Goal: Navigation & Orientation: Go to known website

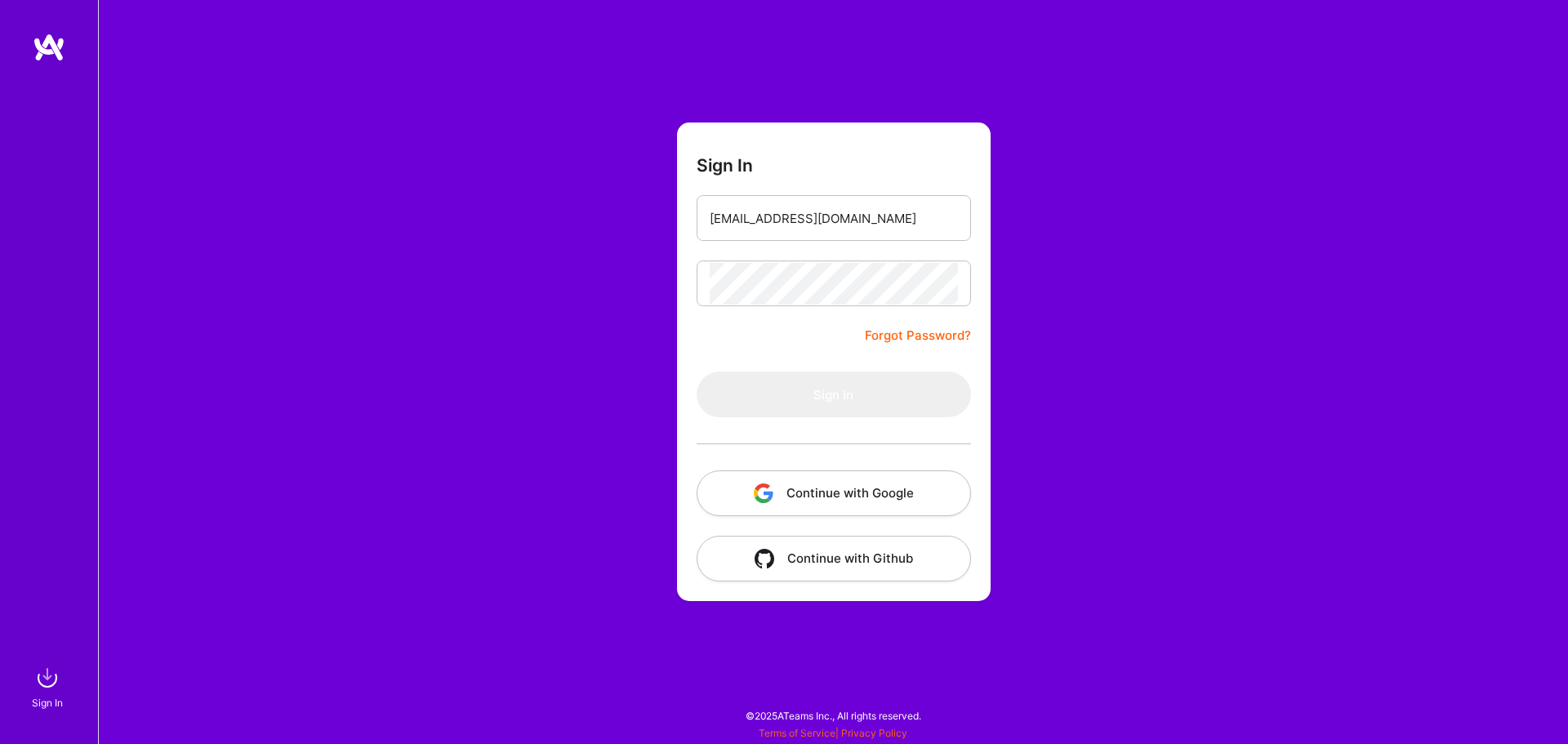
type input "felipecastrosousa@gmail.com"
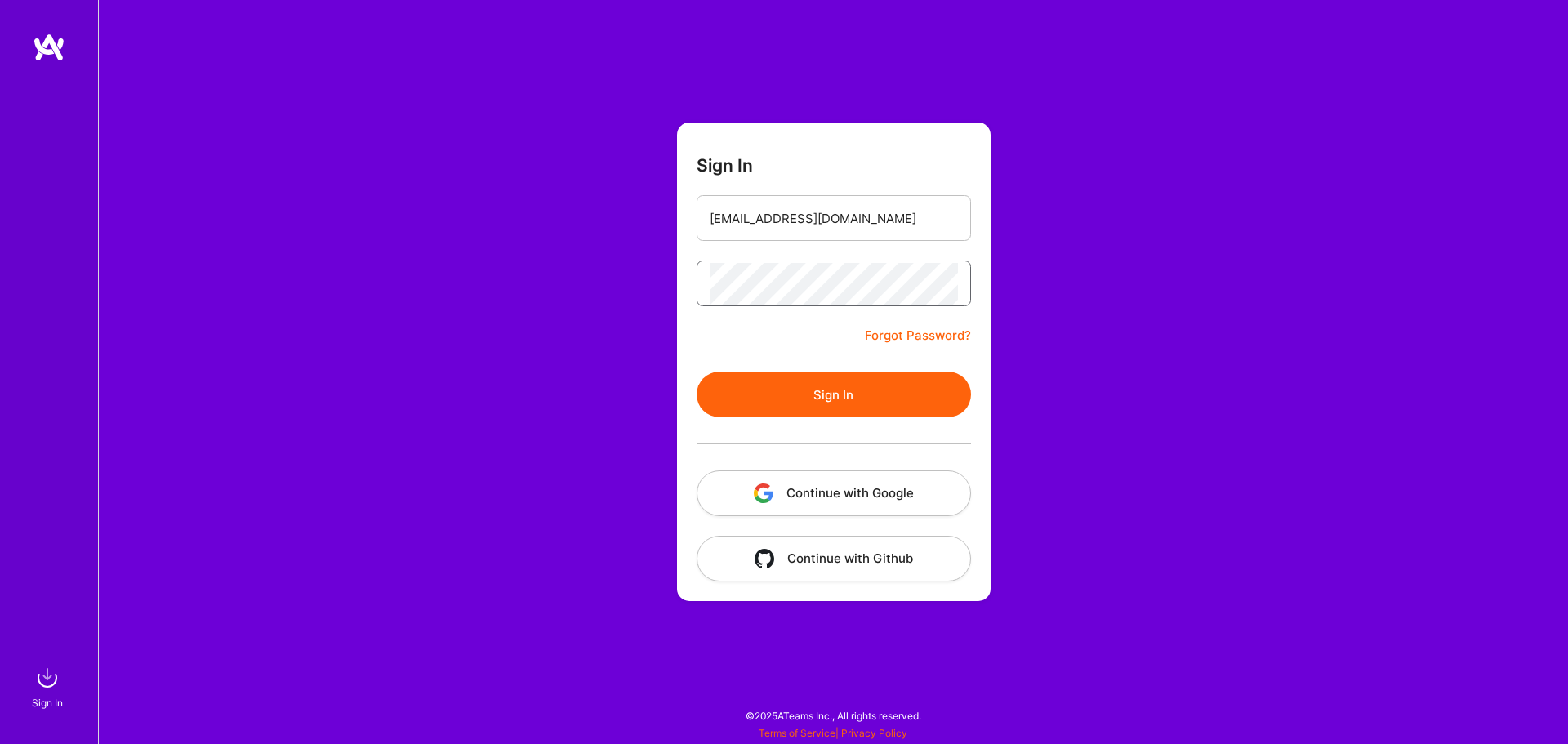
click at [697, 372] on button "Sign In" at bounding box center [834, 394] width 274 height 45
click at [914, 497] on button "Continue with Google" at bounding box center [834, 493] width 274 height 45
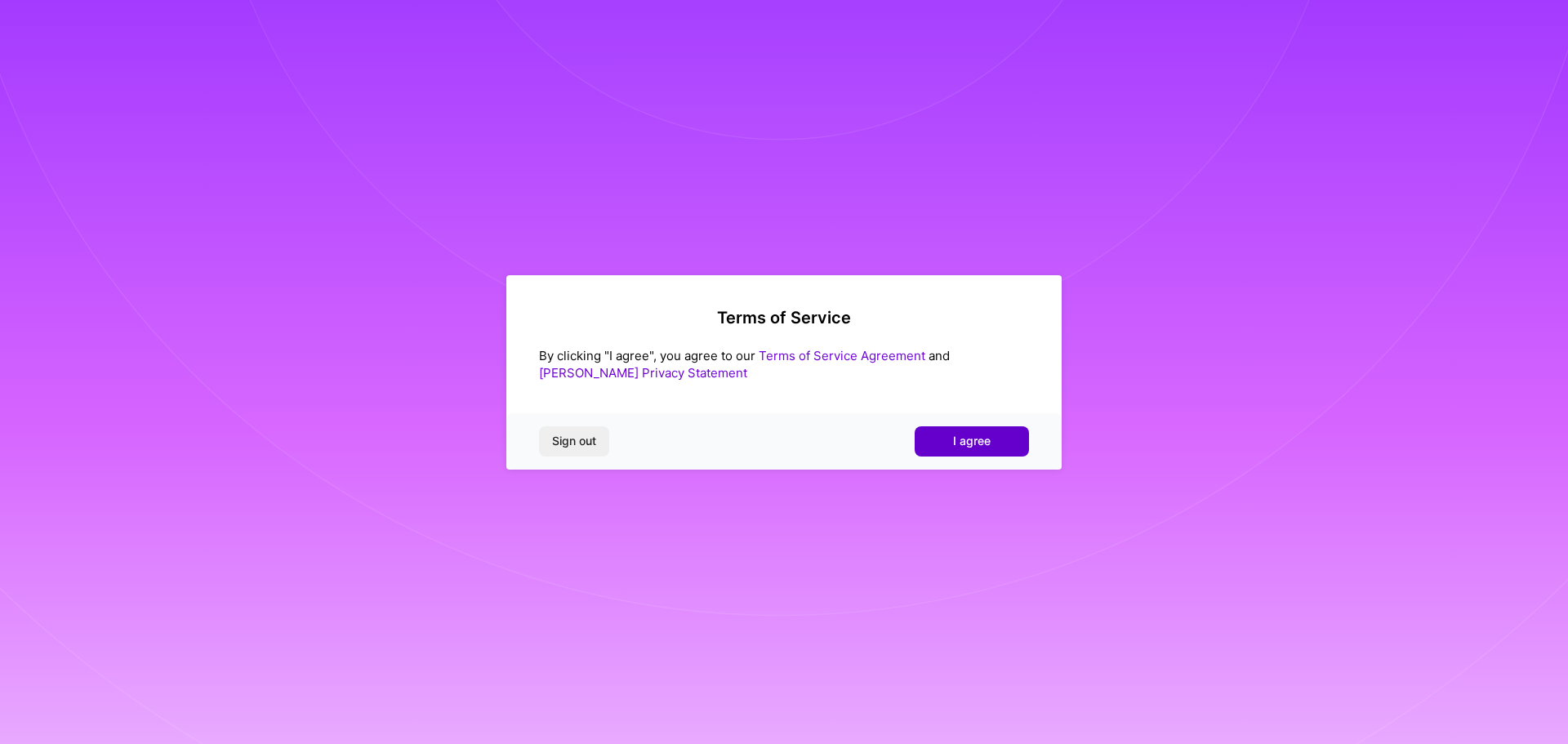
click at [977, 447] on span "I agree" at bounding box center [972, 441] width 38 height 16
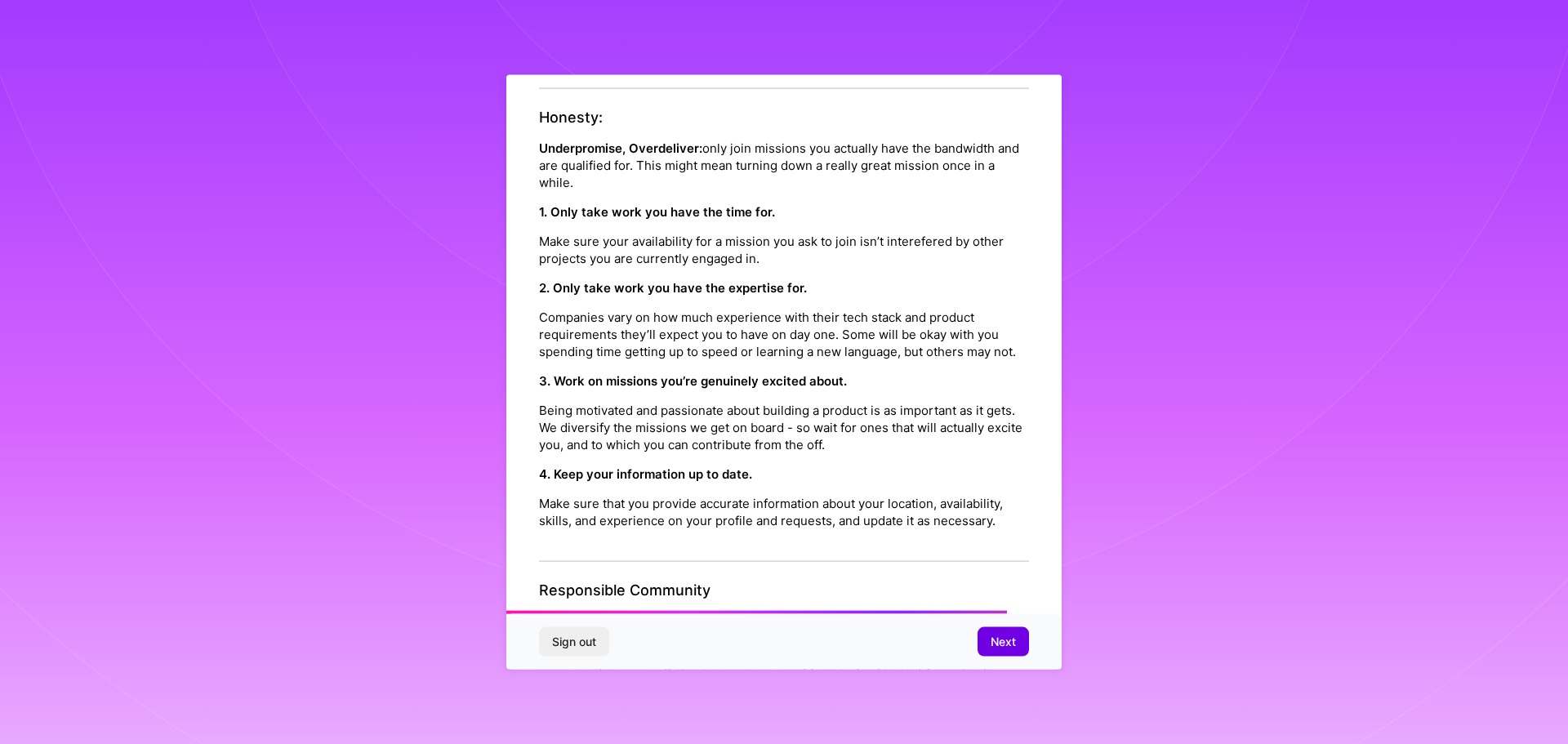
scroll to position [1769, 0]
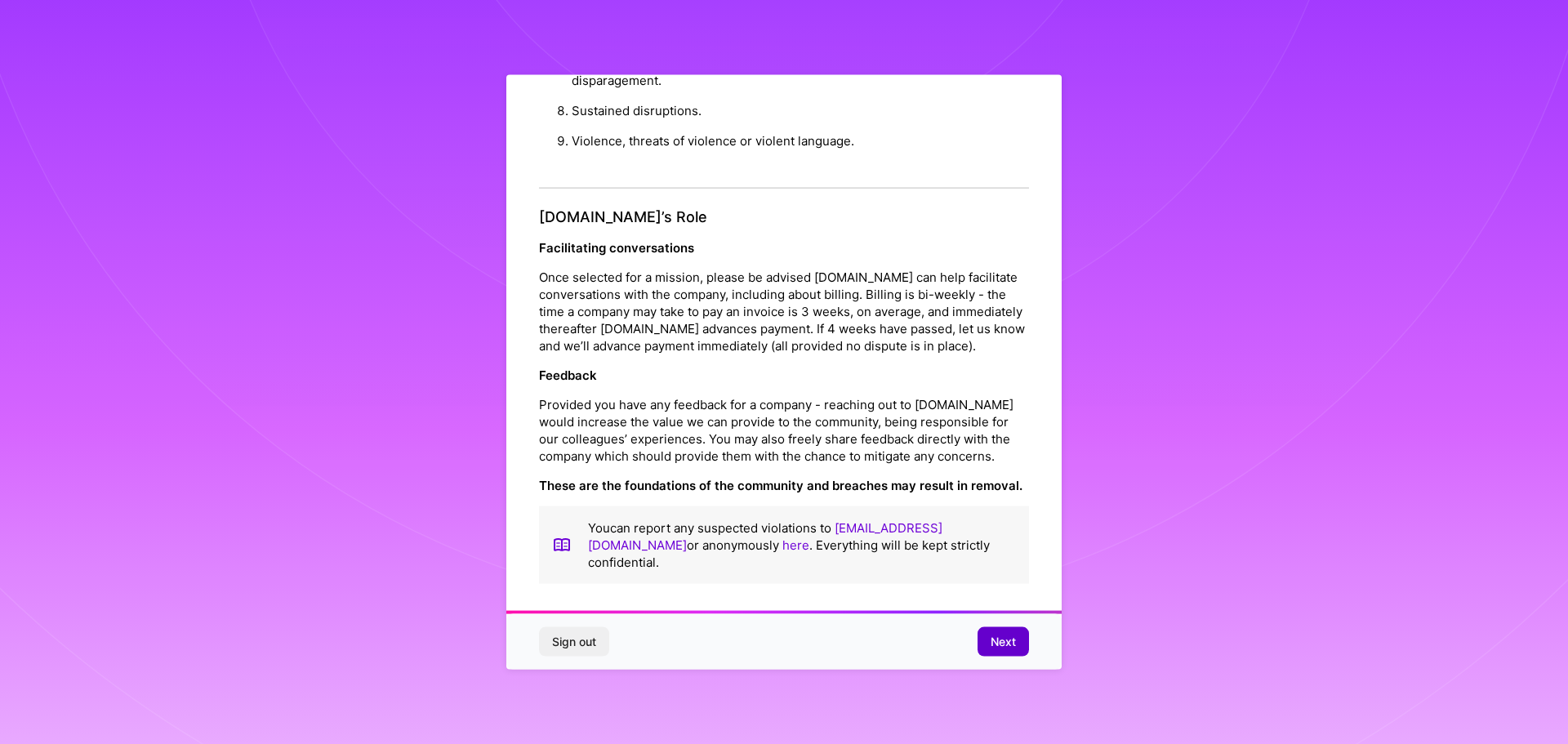
click at [1002, 650] on button "Next" at bounding box center [1003, 641] width 51 height 29
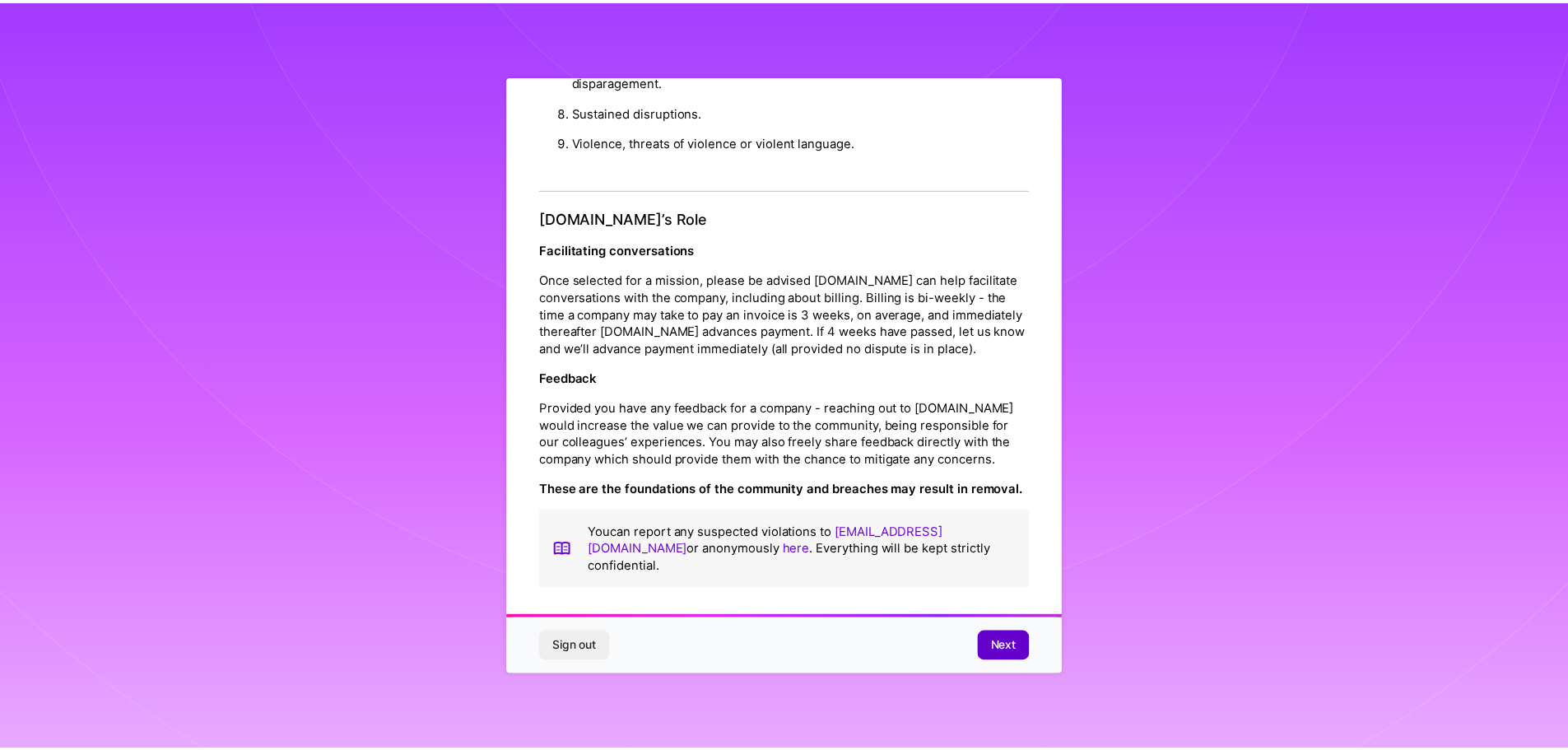
scroll to position [0, 0]
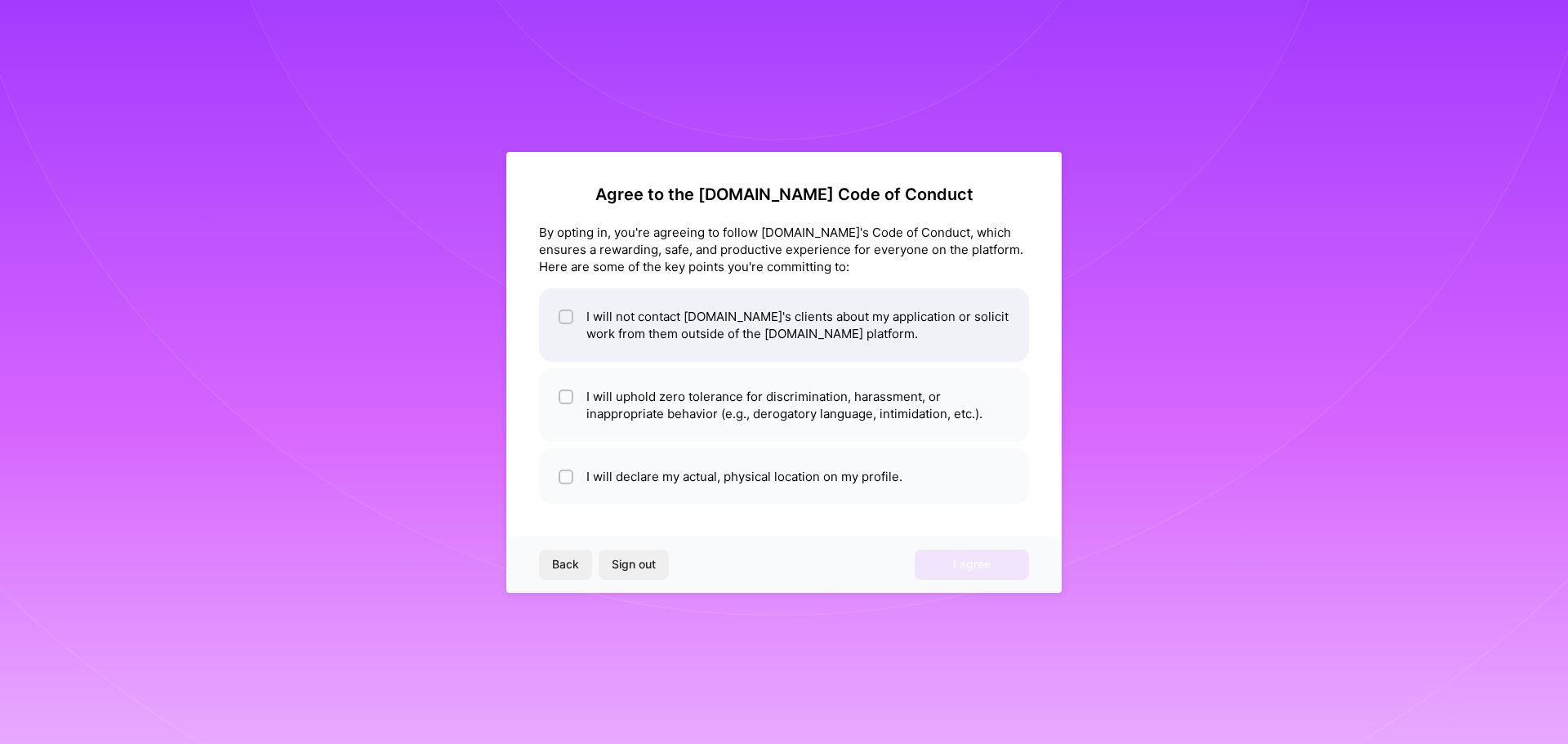
click at [724, 328] on li "I will not contact [DOMAIN_NAME]'s clients about my application or solicit work…" at bounding box center [784, 325] width 490 height 73
checkbox input "true"
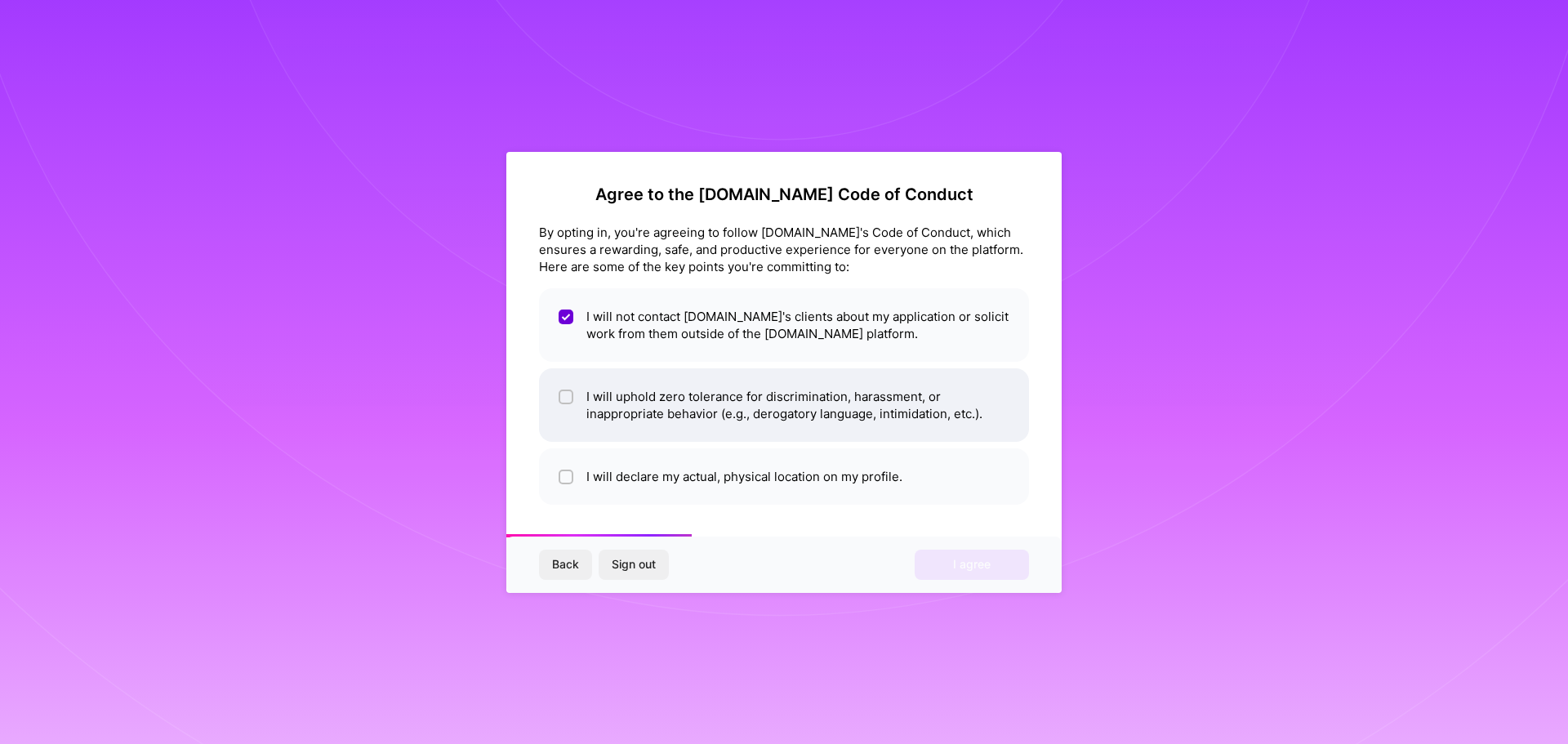
click at [723, 383] on li "I will uphold zero tolerance for discrimination, harassment, or inappropriate b…" at bounding box center [784, 404] width 490 height 73
checkbox input "true"
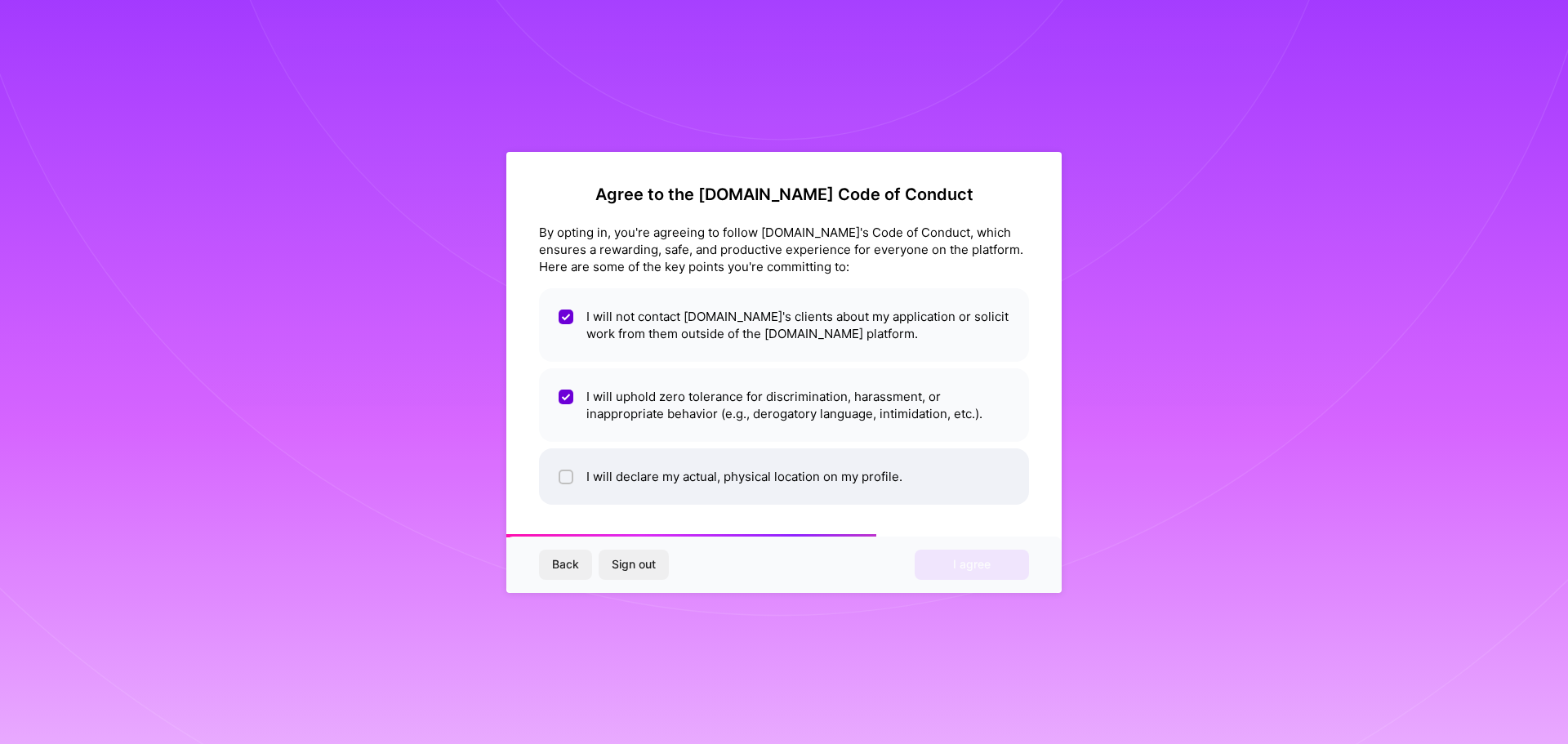
click at [728, 488] on li "I will declare my actual, physical location on my profile." at bounding box center [784, 476] width 490 height 56
checkbox input "true"
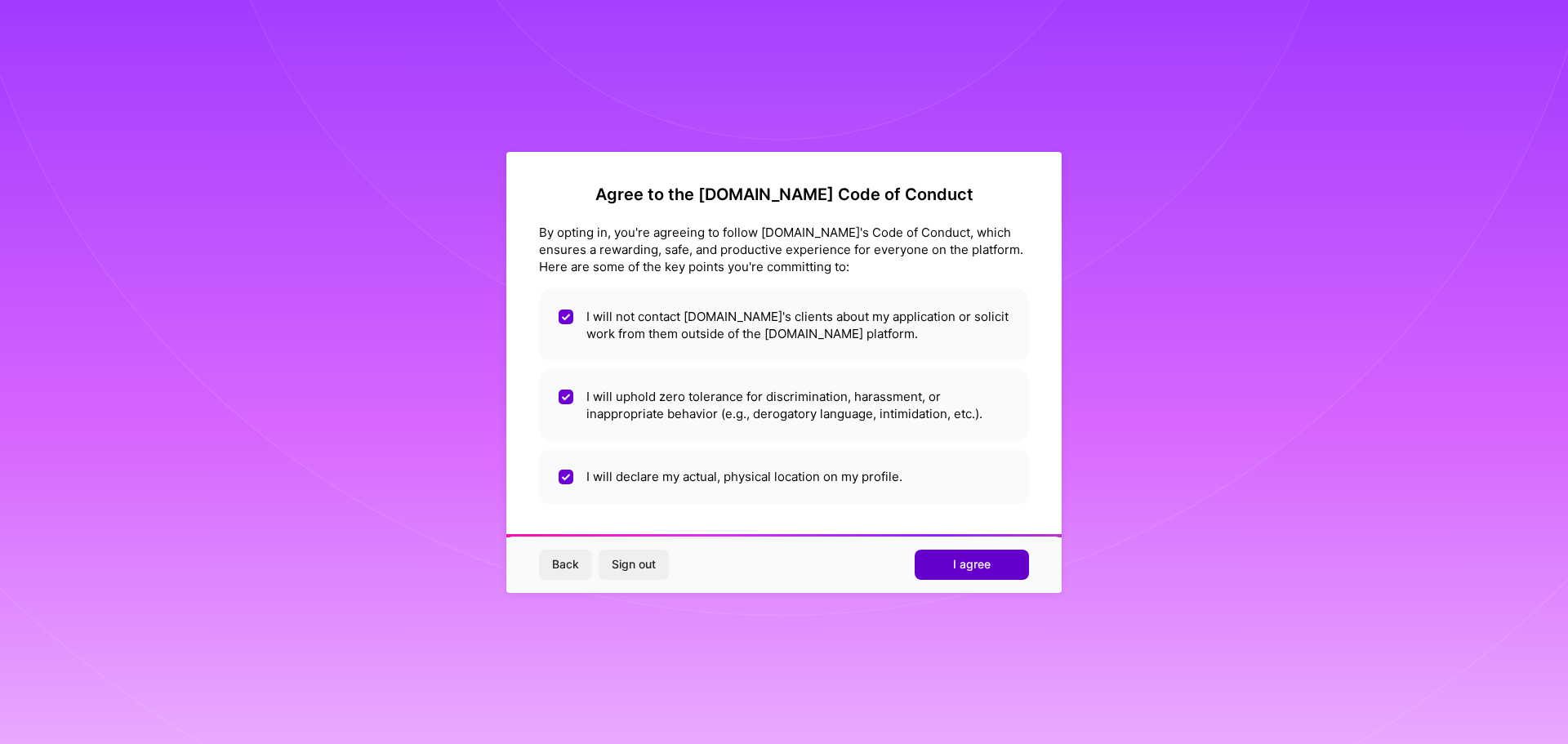
click at [962, 565] on span "I agree" at bounding box center [972, 563] width 38 height 16
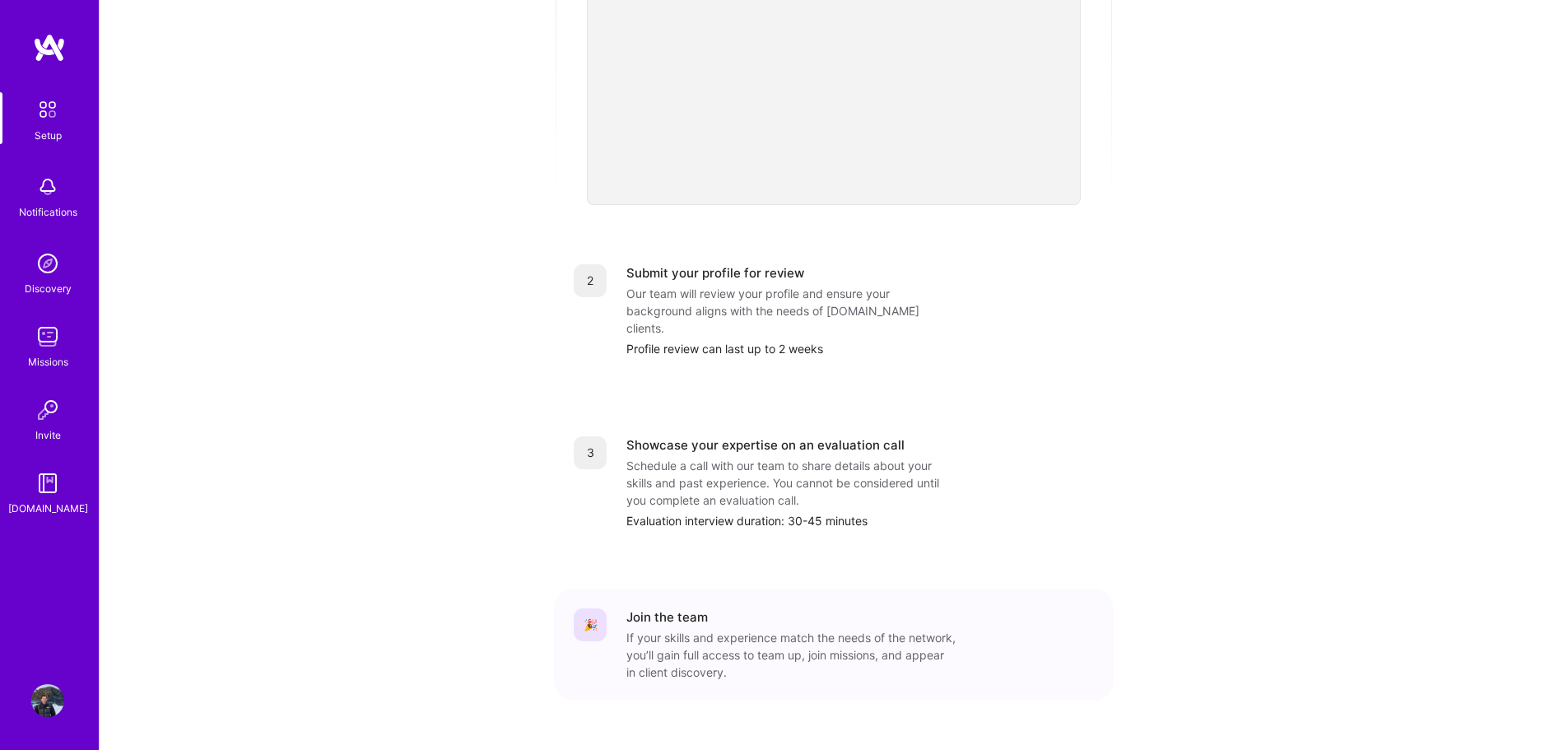
scroll to position [501, 0]
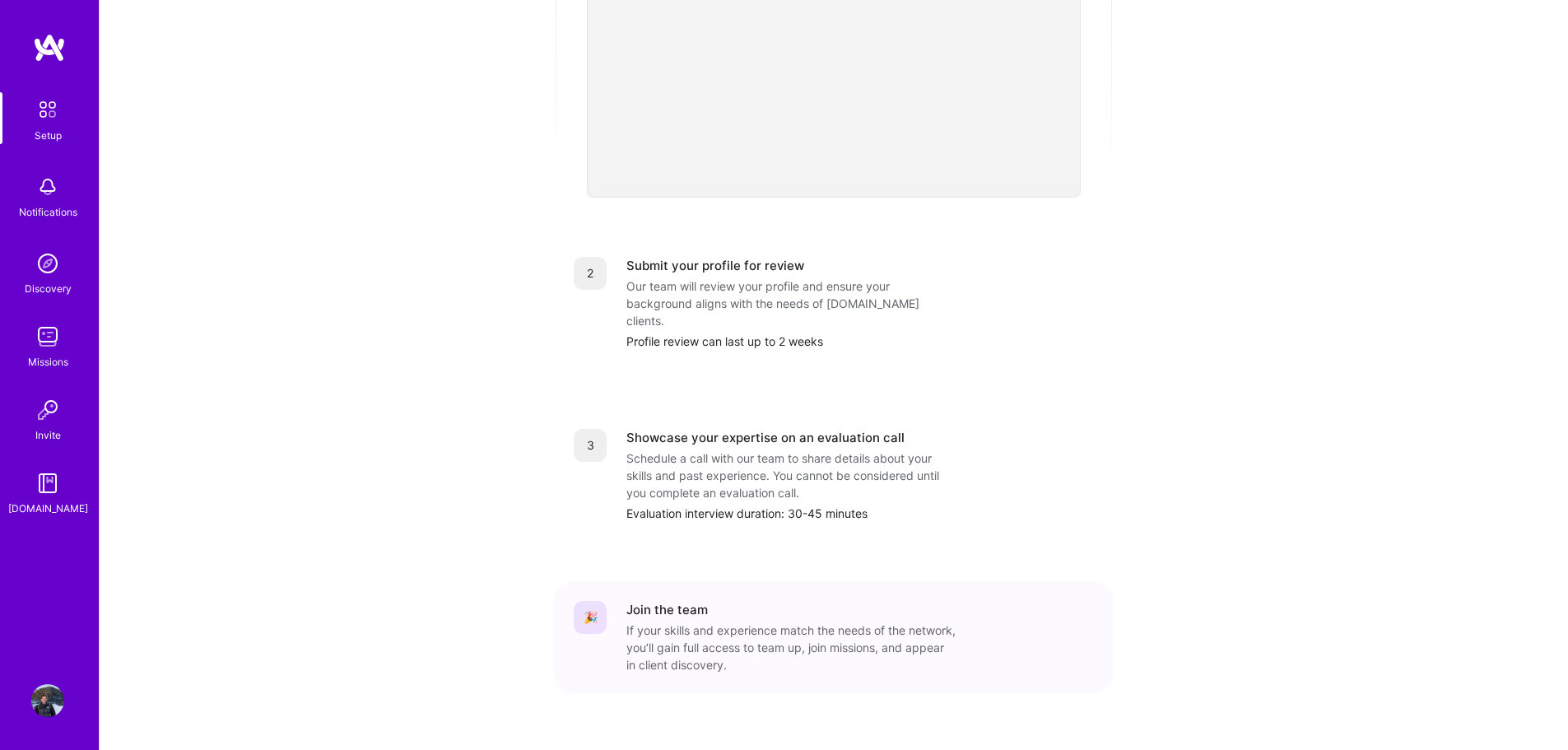
click at [67, 277] on link "Discovery" at bounding box center [47, 271] width 102 height 50
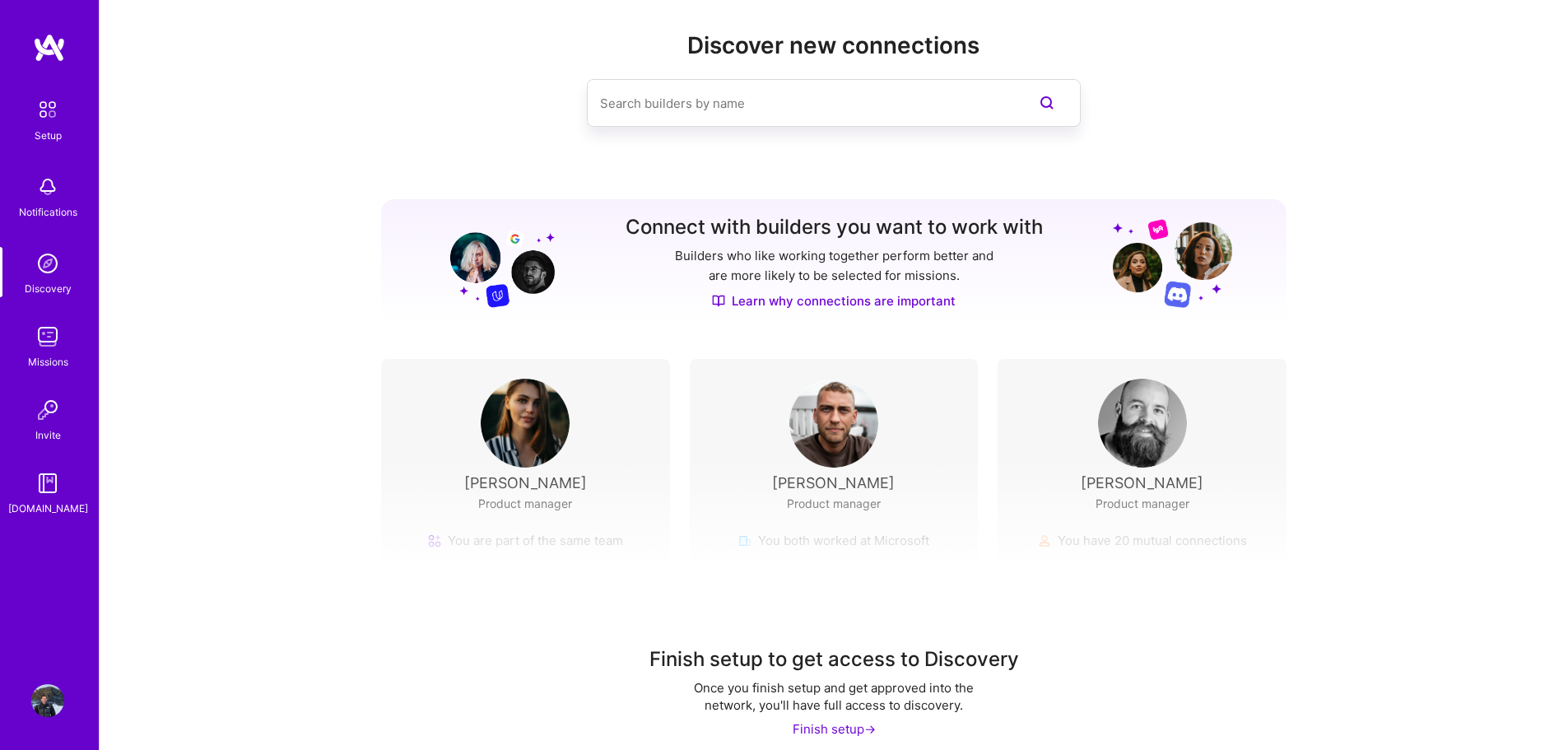
scroll to position [37, 0]
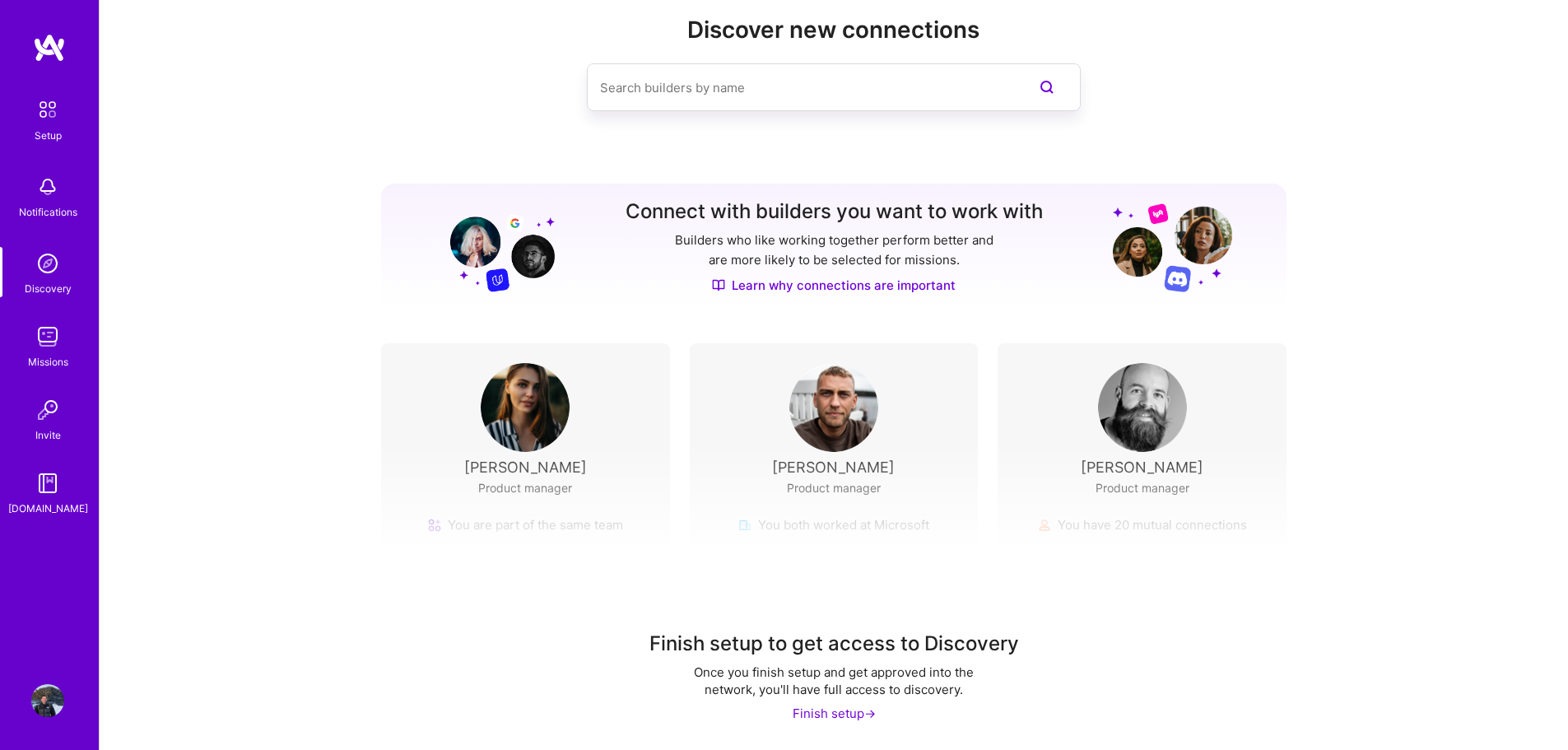
click at [36, 121] on img at bounding box center [47, 109] width 35 height 35
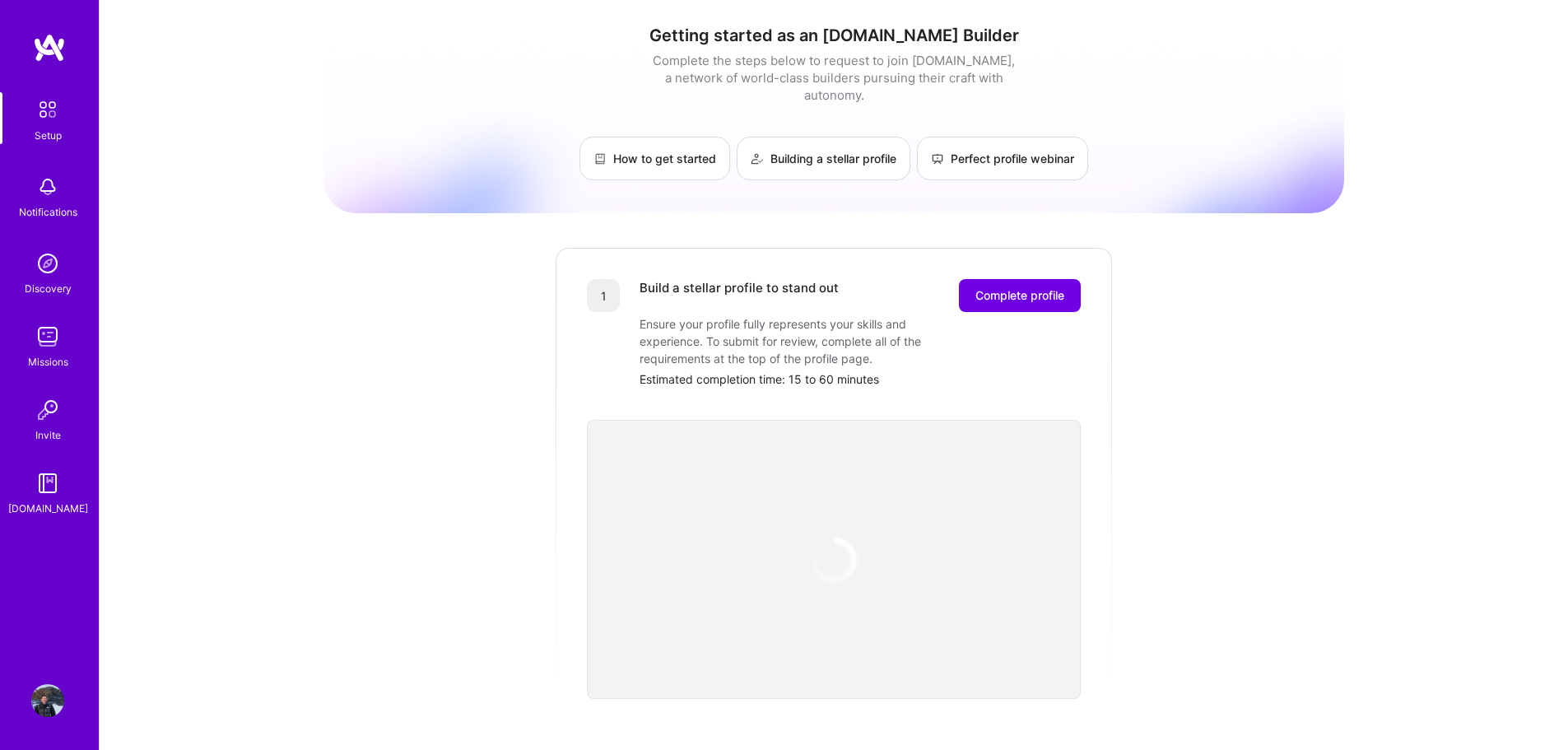
click at [47, 486] on img at bounding box center [47, 483] width 33 height 33
